Goal: Navigation & Orientation: Find specific page/section

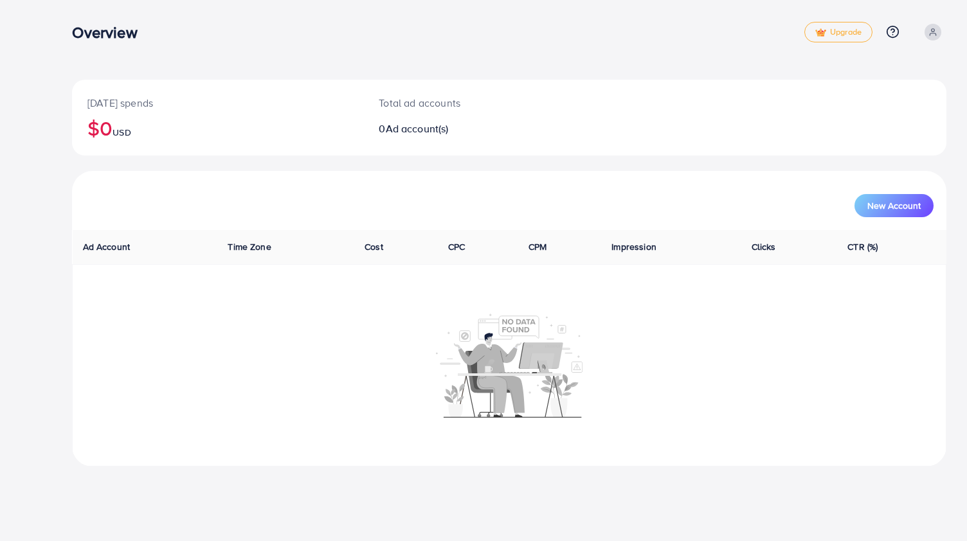
click at [560, 54] on nav "Overview Upgrade Help Center Contact Support Plans and Pricing Term and policy …" at bounding box center [509, 32] width 874 height 46
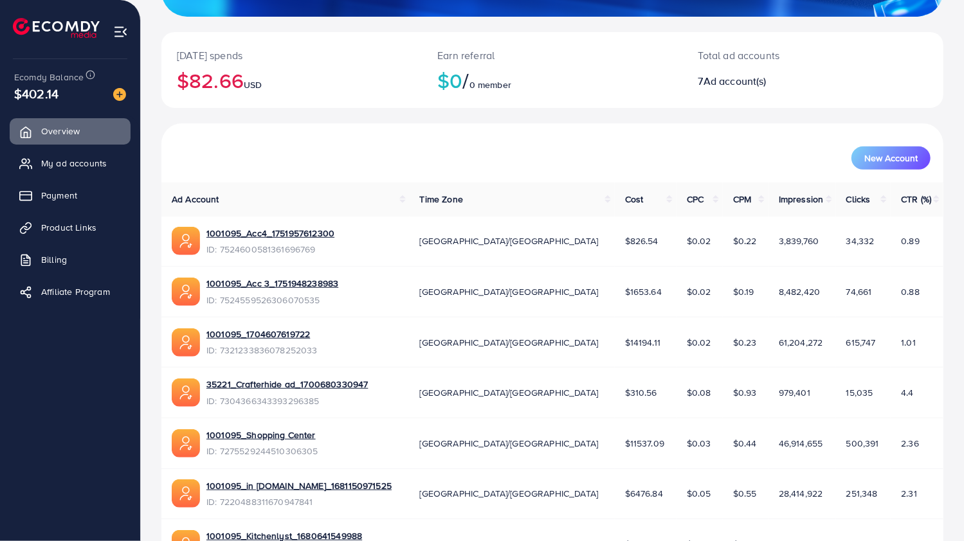
scroll to position [318, 0]
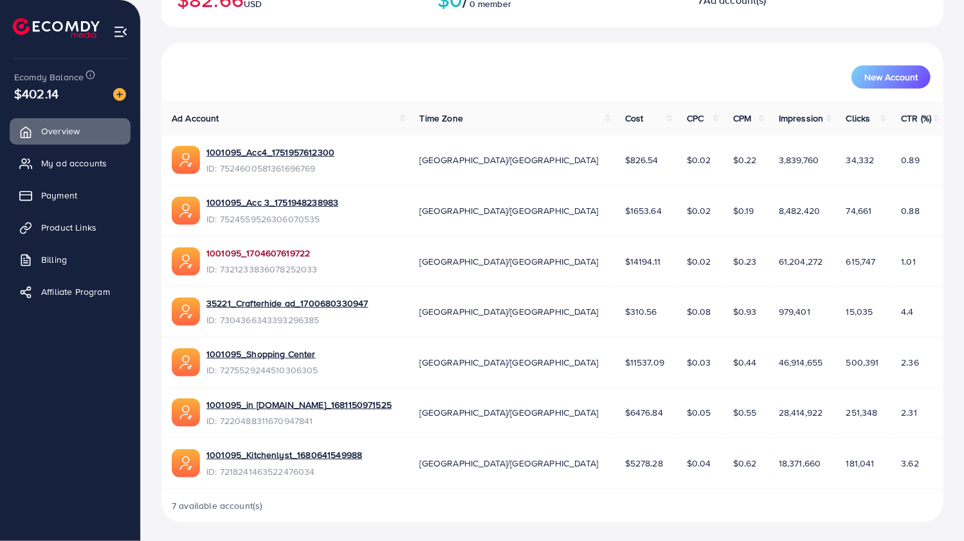
click at [266, 253] on link "1001095_1704607619722" at bounding box center [261, 253] width 111 height 13
click at [307, 357] on link "1001095_Shopping Center" at bounding box center [262, 354] width 112 height 13
click at [345, 405] on link "1001095_in vogue.pk_1681150971525" at bounding box center [298, 405] width 185 height 13
click at [339, 454] on link "1001095_Kitchenlyst_1680641549988" at bounding box center [284, 455] width 156 height 13
